Goal: Find specific page/section: Find specific page/section

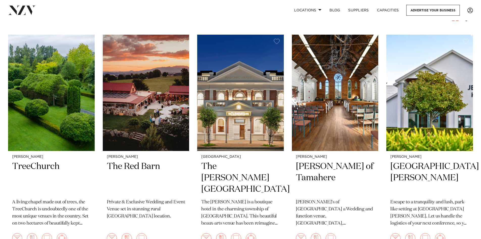
scroll to position [202, 0]
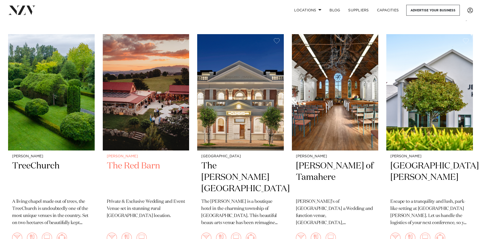
click at [145, 160] on h2 "The Red Barn" at bounding box center [146, 177] width 79 height 34
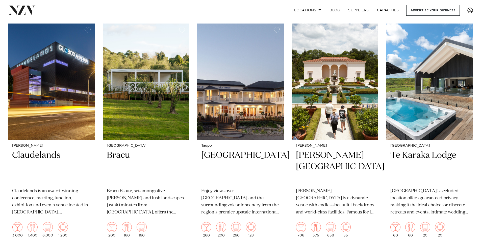
scroll to position [429, 0]
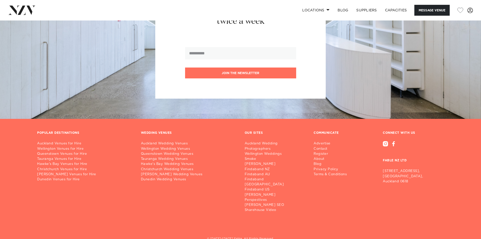
scroll to position [843, 0]
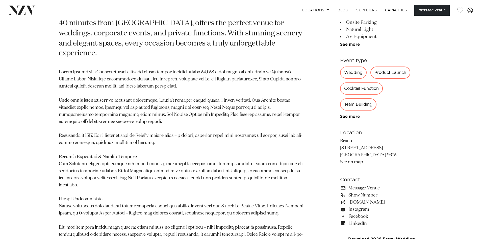
scroll to position [349, 0]
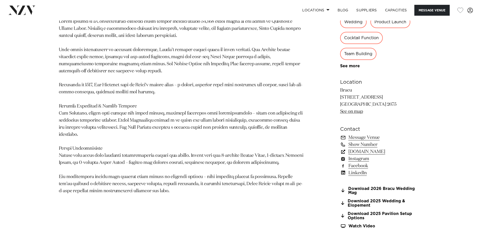
click at [364, 151] on link "bracu.co.nz" at bounding box center [381, 151] width 82 height 7
